Goal: Transaction & Acquisition: Purchase product/service

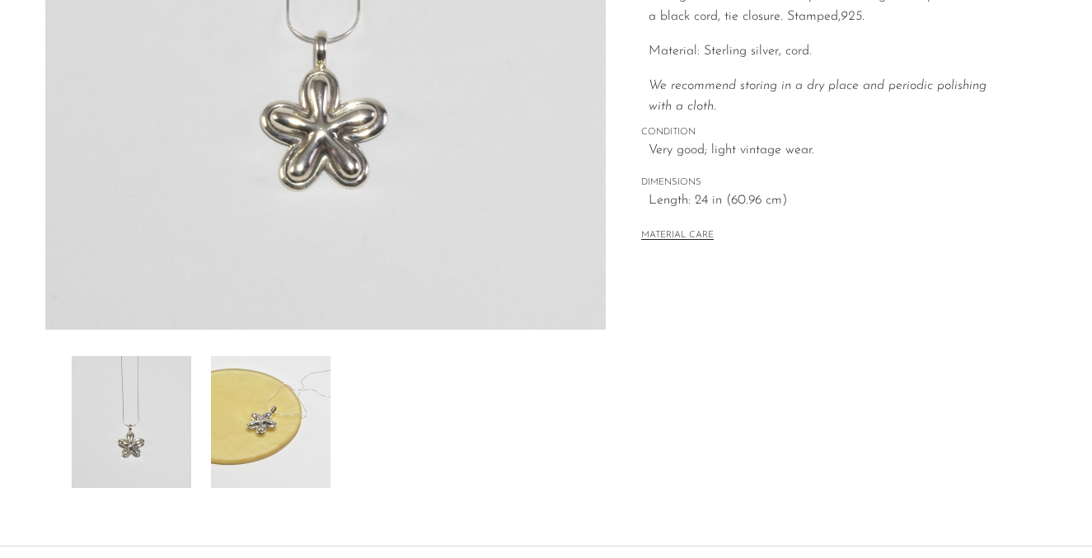
scroll to position [366, 0]
click at [297, 413] on img at bounding box center [270, 420] width 119 height 132
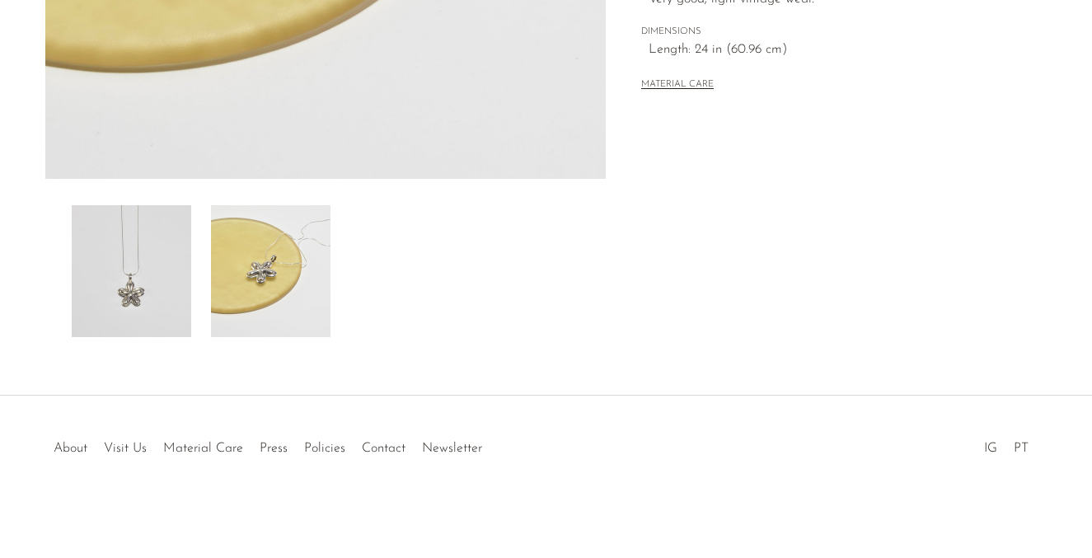
scroll to position [0, 0]
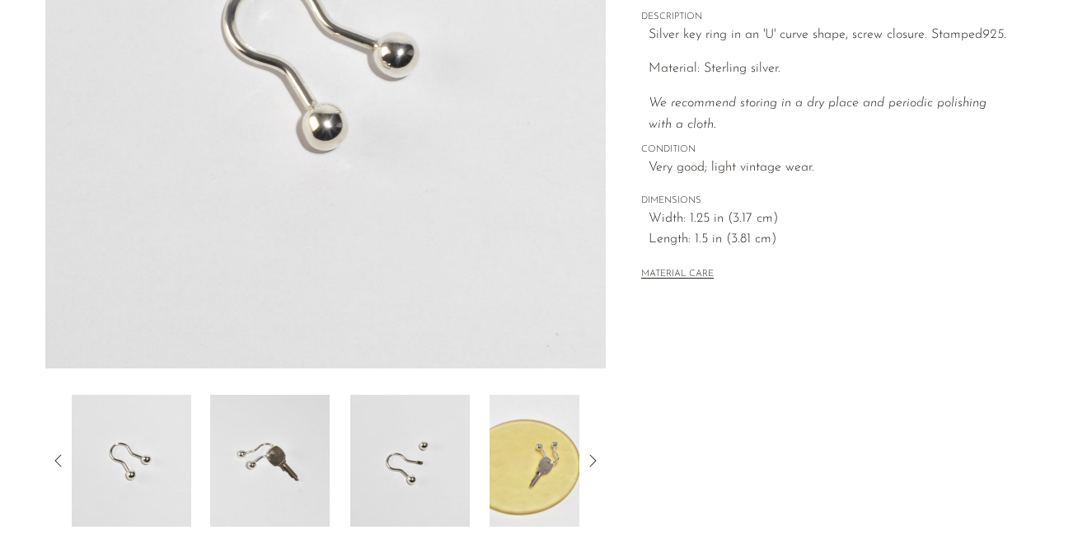
scroll to position [325, 0]
click at [541, 462] on img at bounding box center [548, 462] width 119 height 132
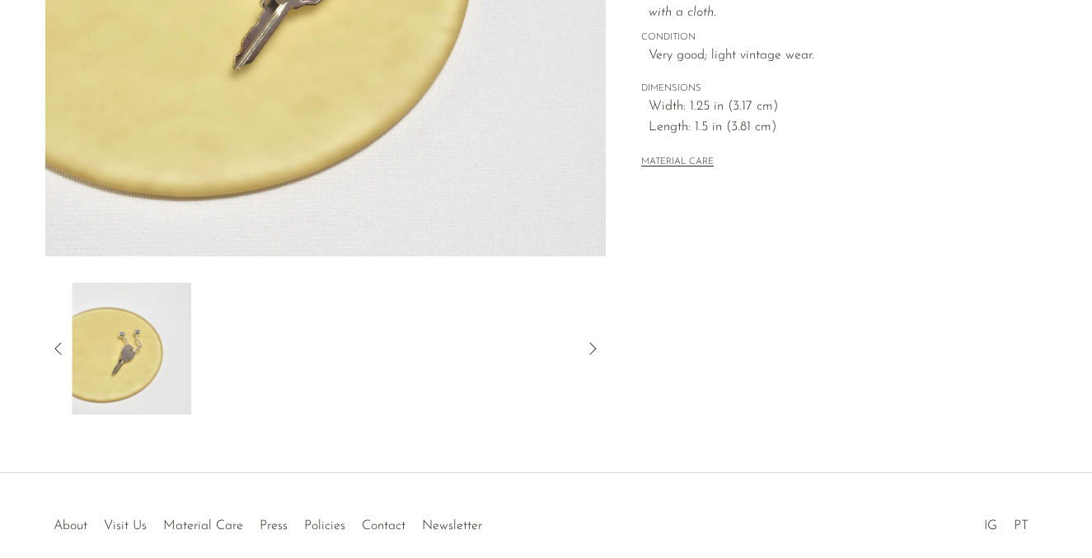
scroll to position [462, 0]
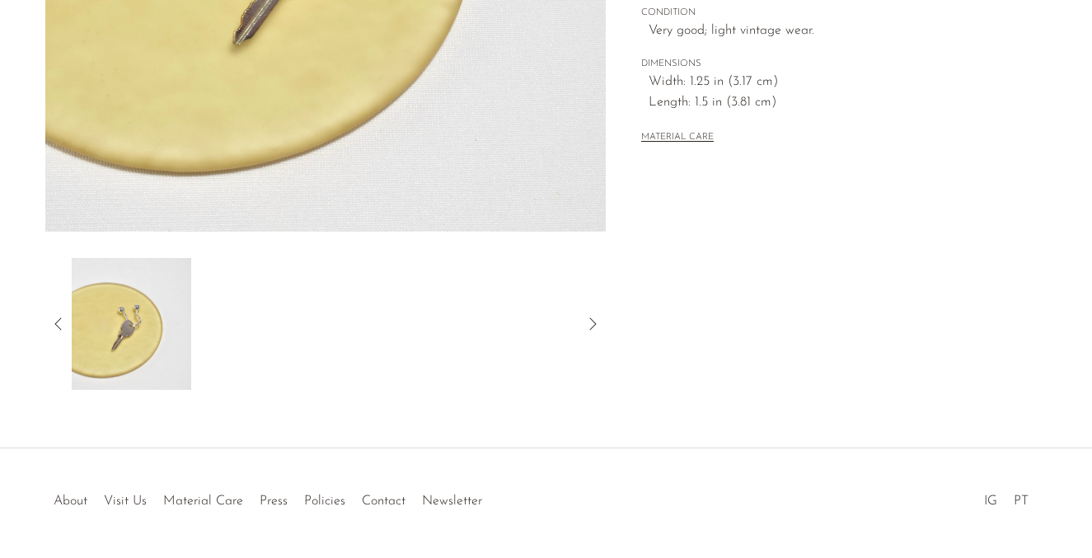
click at [55, 323] on icon at bounding box center [57, 323] width 7 height 12
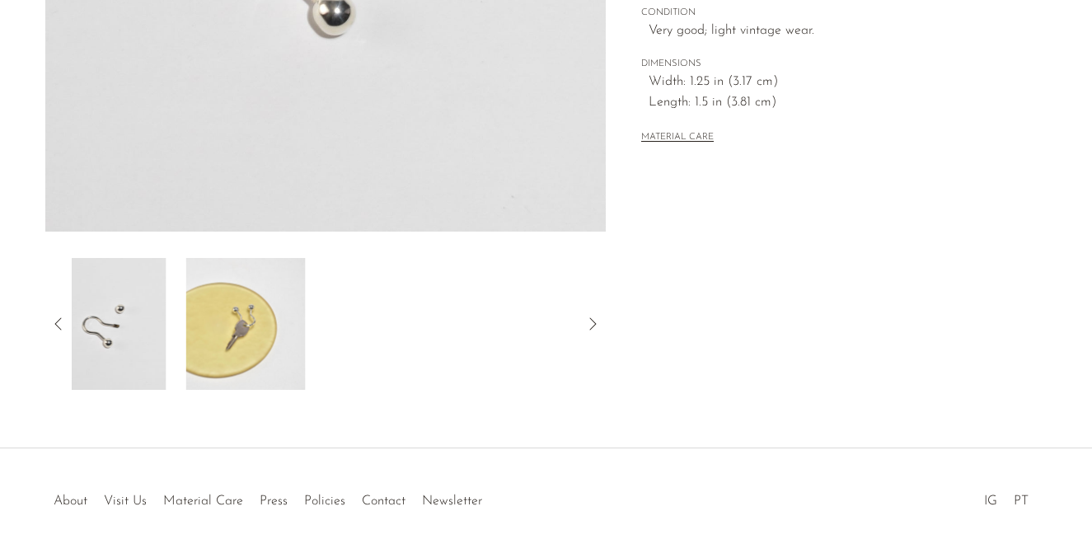
click at [55, 323] on icon at bounding box center [57, 323] width 7 height 12
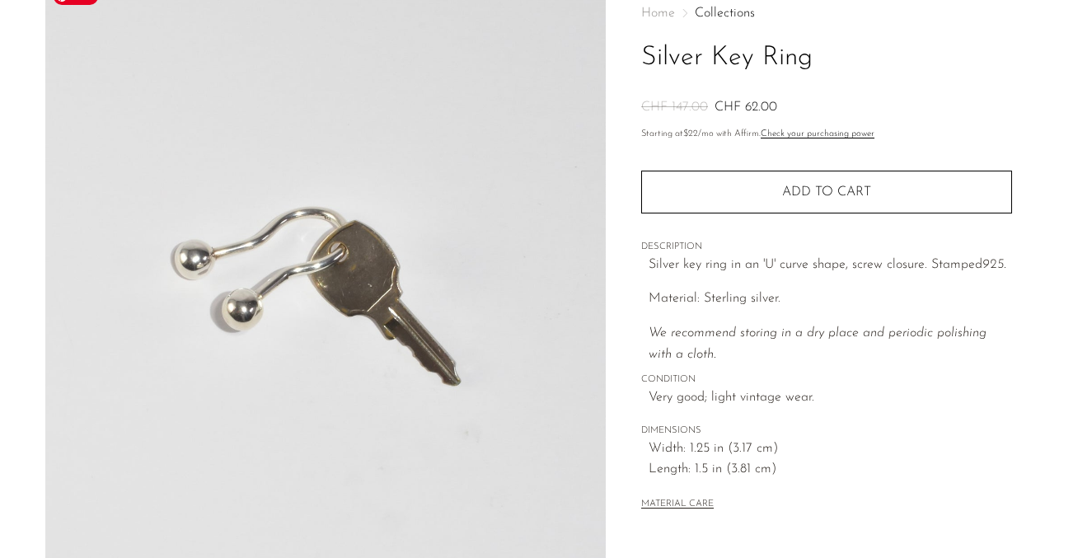
scroll to position [104, 0]
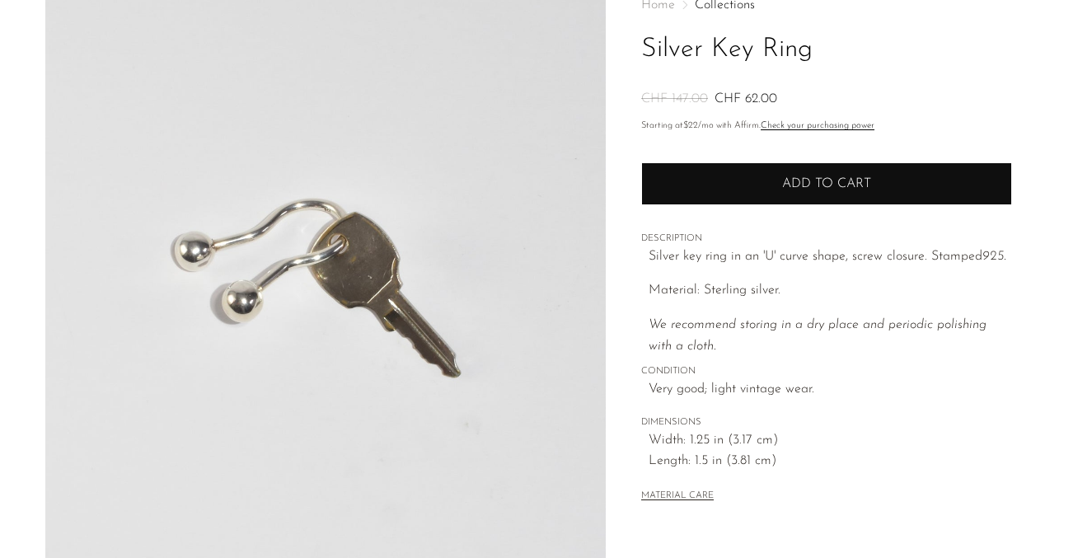
click at [792, 194] on button "Add to cart" at bounding box center [826, 183] width 371 height 43
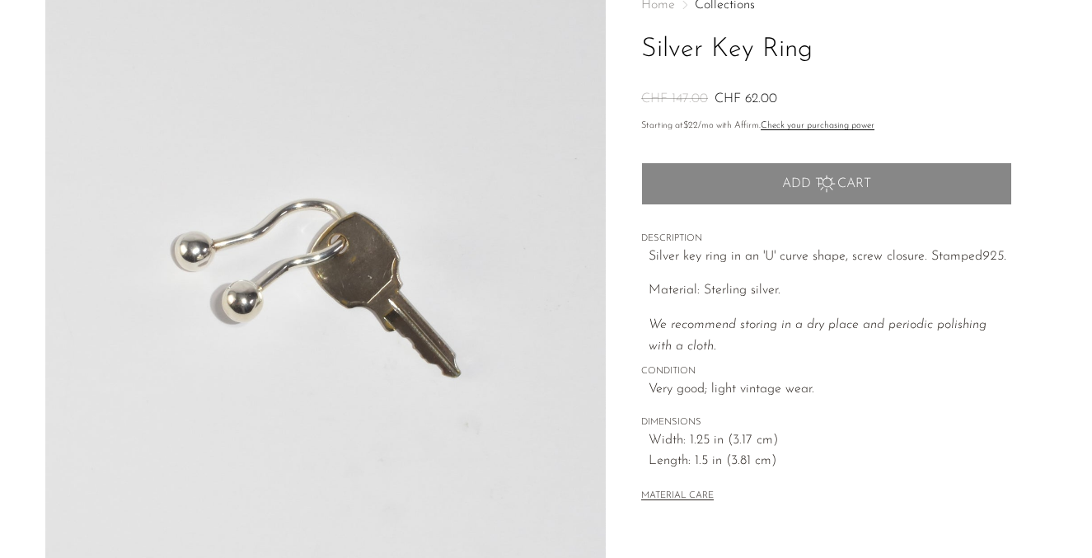
scroll to position [0, 0]
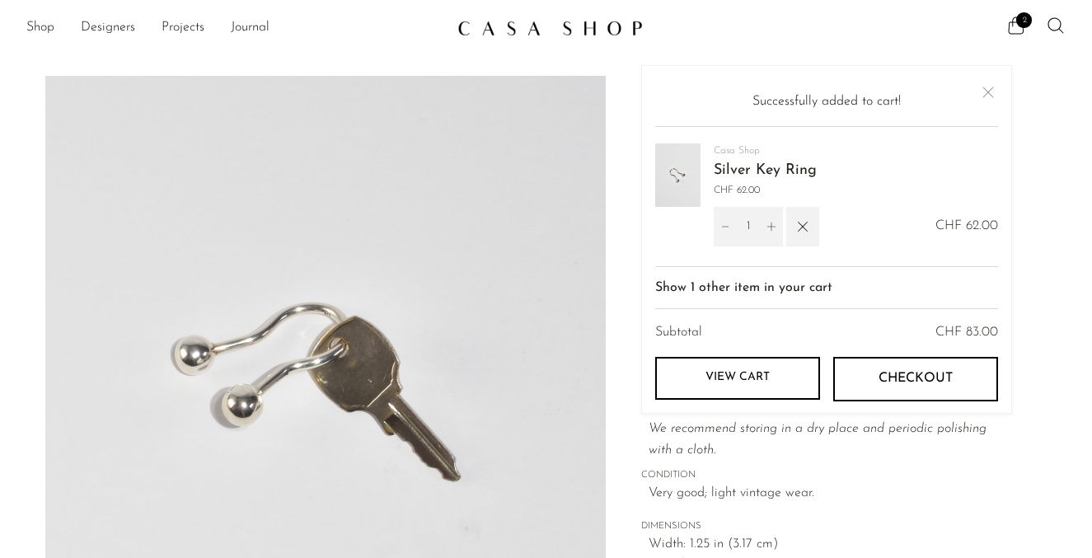
click at [897, 384] on span "Checkout" at bounding box center [915, 379] width 74 height 16
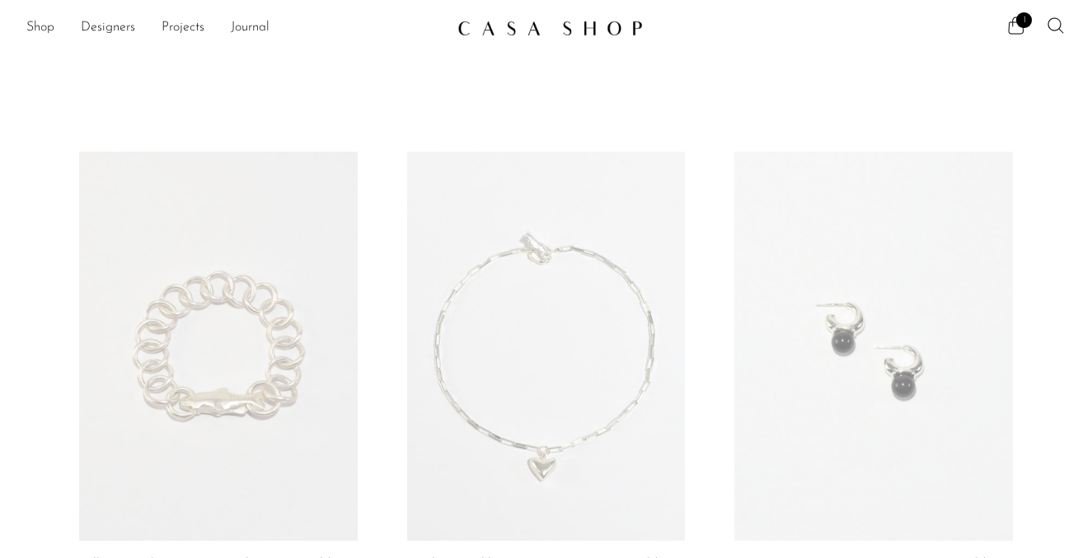
scroll to position [4465, 0]
